Goal: Task Accomplishment & Management: Use online tool/utility

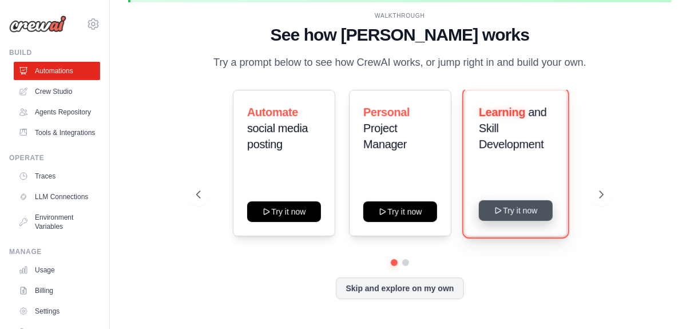
click at [501, 209] on icon at bounding box center [498, 210] width 9 height 9
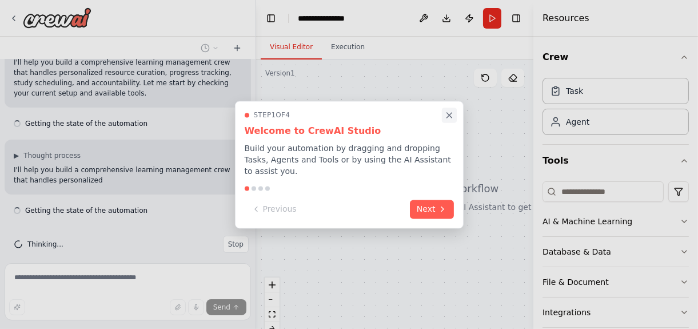
click at [447, 120] on icon "Close walkthrough" at bounding box center [449, 115] width 10 height 10
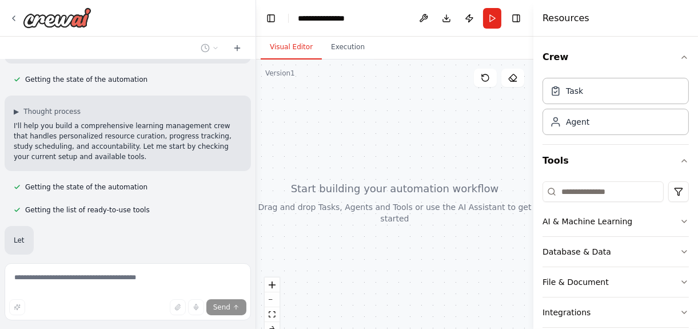
scroll to position [177, 0]
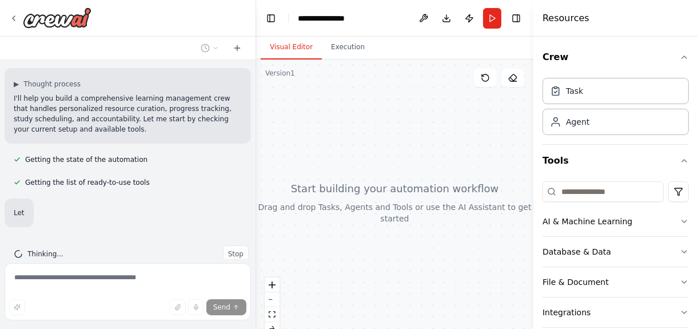
click at [267, 186] on div at bounding box center [394, 202] width 277 height 286
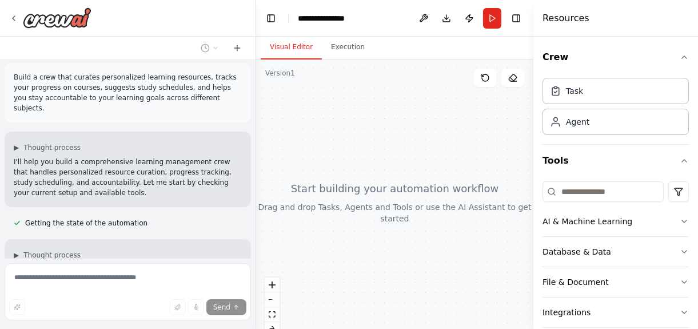
scroll to position [0, 0]
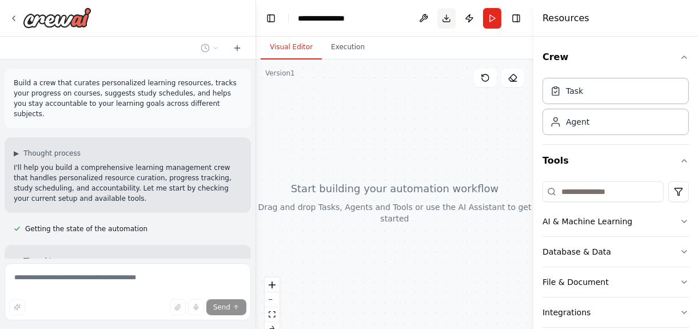
click at [449, 17] on button "Download" at bounding box center [446, 18] width 18 height 21
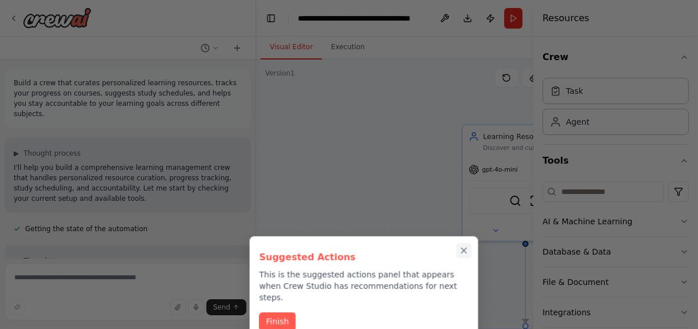
click at [468, 249] on icon "Close walkthrough" at bounding box center [464, 250] width 10 height 10
